Goal: Task Accomplishment & Management: Use online tool/utility

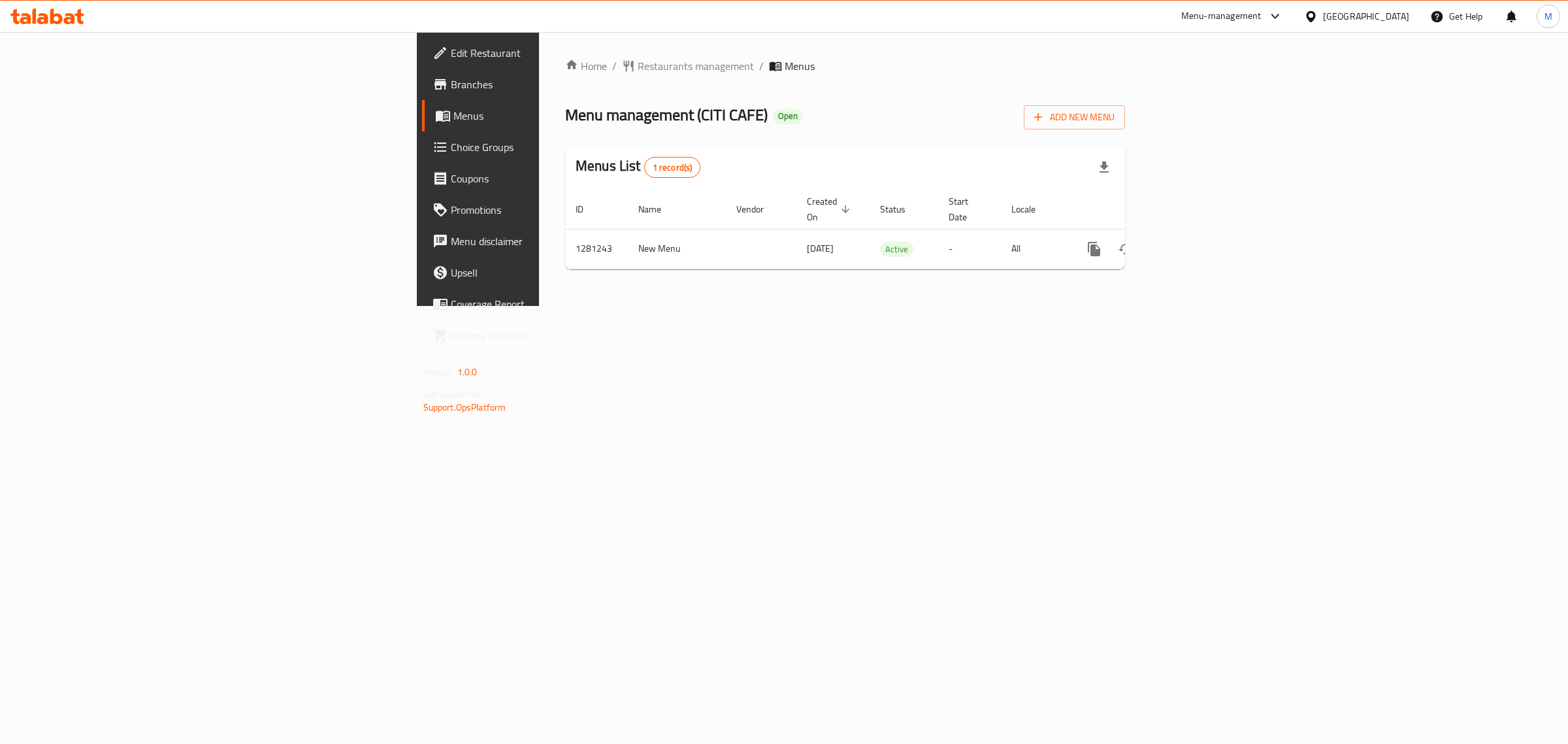
click at [971, 306] on div "Home / Restaurants management / Menus Menu management ( CITI CAFE ) Open Add Ne…" at bounding box center [845, 169] width 612 height 274
click at [1194, 243] on icon "enhanced table" at bounding box center [1188, 249] width 11 height 11
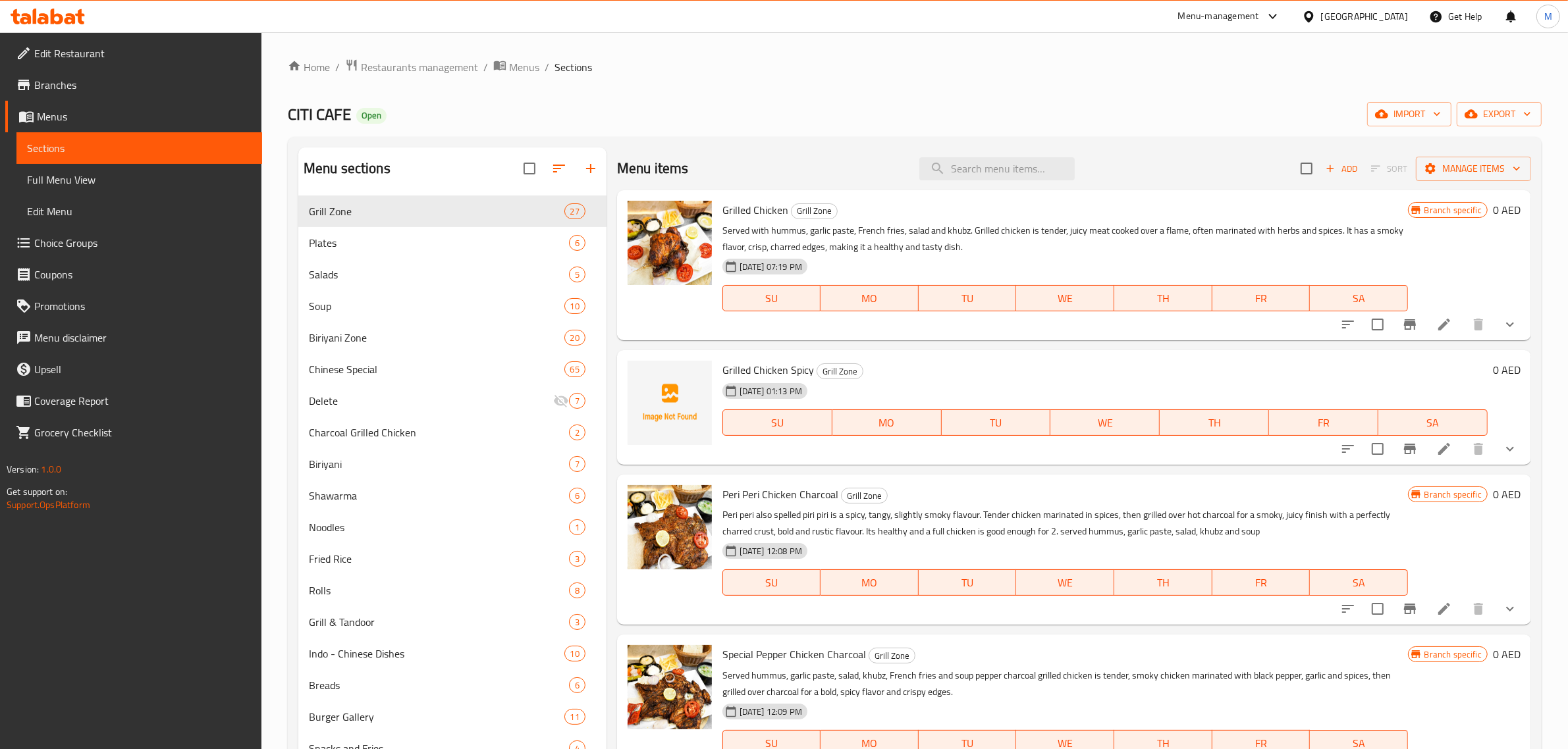
drag, startPoint x: 913, startPoint y: 123, endPoint x: 887, endPoint y: 108, distance: 30.0
click at [912, 123] on div "CITI CAFE Open import export" at bounding box center [915, 114] width 1254 height 25
drag, startPoint x: 853, startPoint y: 152, endPoint x: 845, endPoint y: 152, distance: 8.0
click at [847, 152] on div "Menu items Add Sort Manage items" at bounding box center [1074, 168] width 914 height 43
click at [136, 185] on span "Full Menu View" at bounding box center [139, 180] width 225 height 16
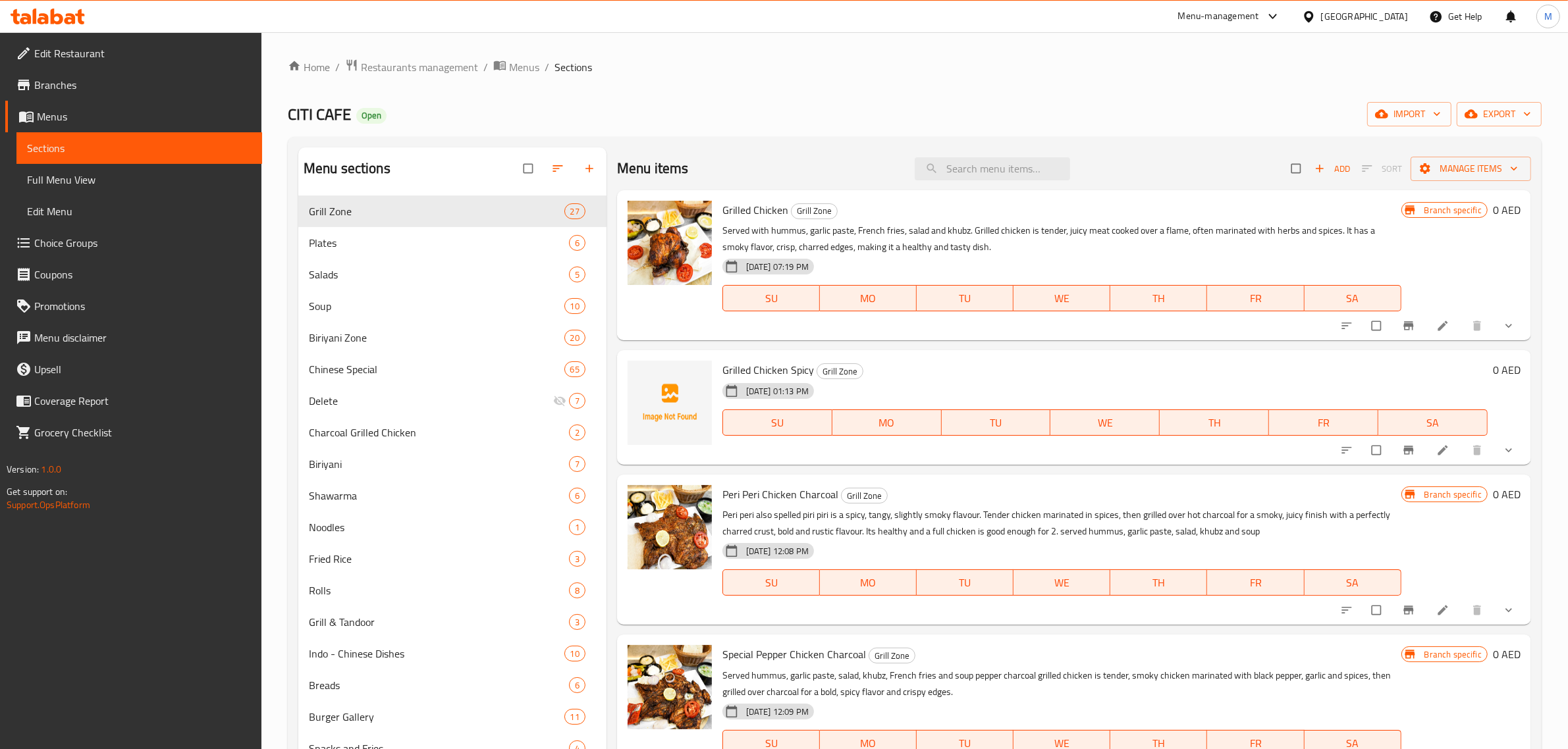
click at [136, 185] on span "Full Menu View" at bounding box center [139, 180] width 225 height 16
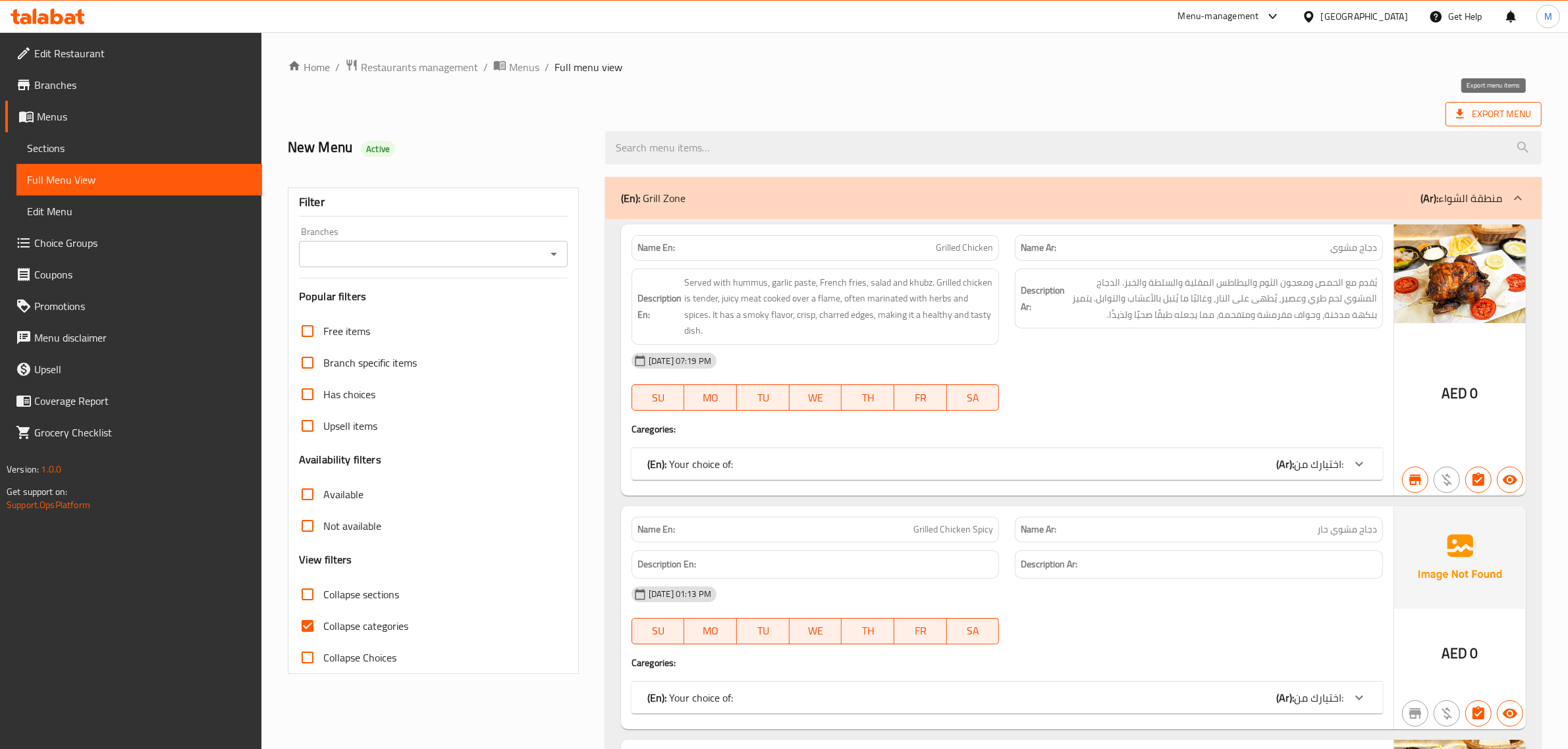
click at [1493, 110] on span "Export Menu" at bounding box center [1493, 114] width 75 height 17
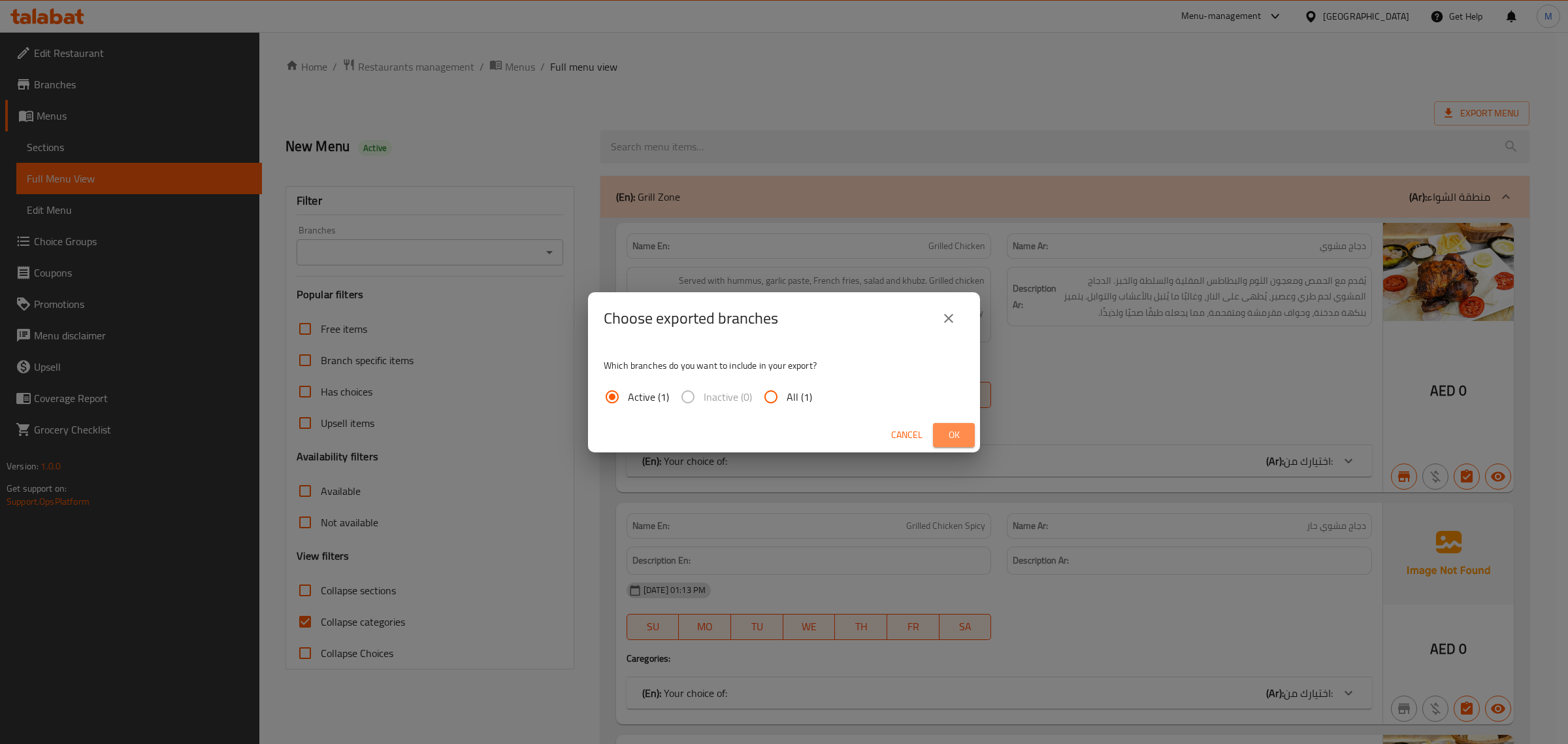
click at [957, 432] on span "Ok" at bounding box center [953, 435] width 21 height 16
